Goal: Use online tool/utility: Utilize a website feature to perform a specific function

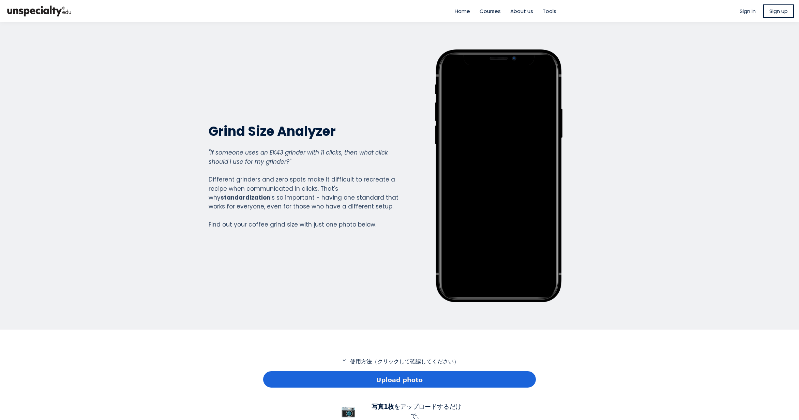
scroll to position [493, 273]
click at [380, 382] on span "Upload photo" at bounding box center [399, 379] width 46 height 9
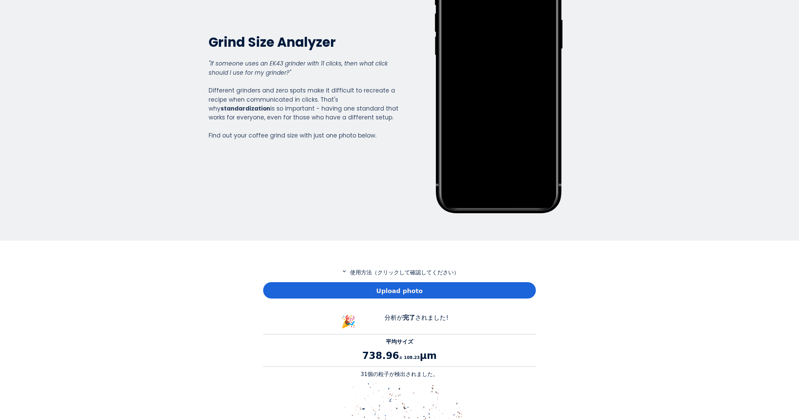
scroll to position [102, 0]
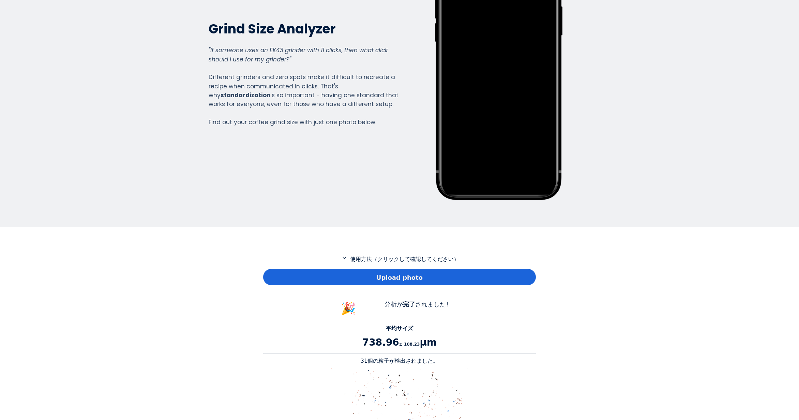
click at [367, 361] on p "31個の粒子が検出されました。" at bounding box center [399, 361] width 273 height 8
copy p "31"
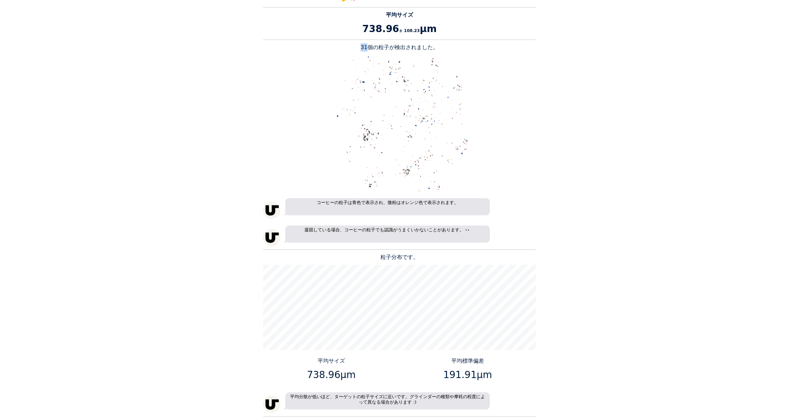
scroll to position [477, 0]
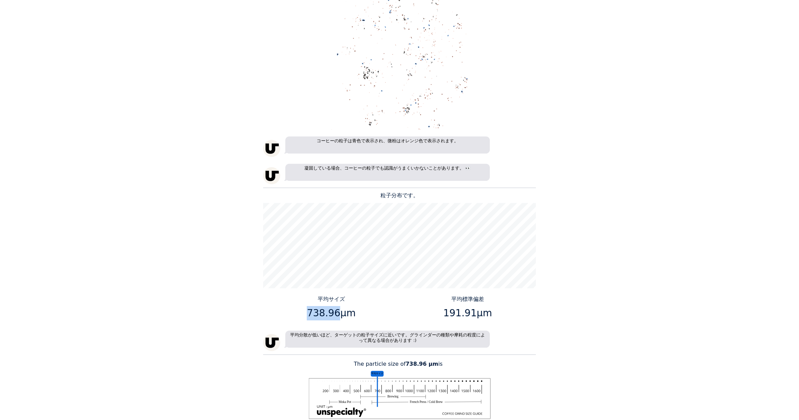
drag, startPoint x: 336, startPoint y: 316, endPoint x: 309, endPoint y: 316, distance: 26.6
click at [309, 316] on p "738.96μm" at bounding box center [331, 313] width 131 height 14
copy p "738.96"
drag, startPoint x: 472, startPoint y: 312, endPoint x: 447, endPoint y: 314, distance: 25.0
click at [447, 314] on p "191.91μm" at bounding box center [467, 313] width 131 height 14
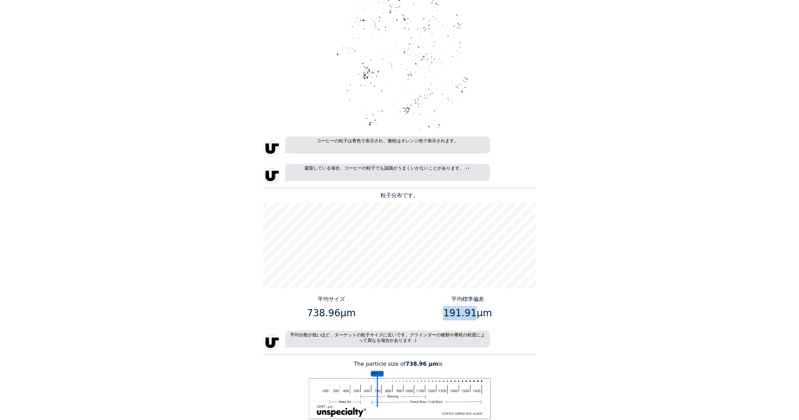
copy p "191.91"
